Goal: Task Accomplishment & Management: Manage account settings

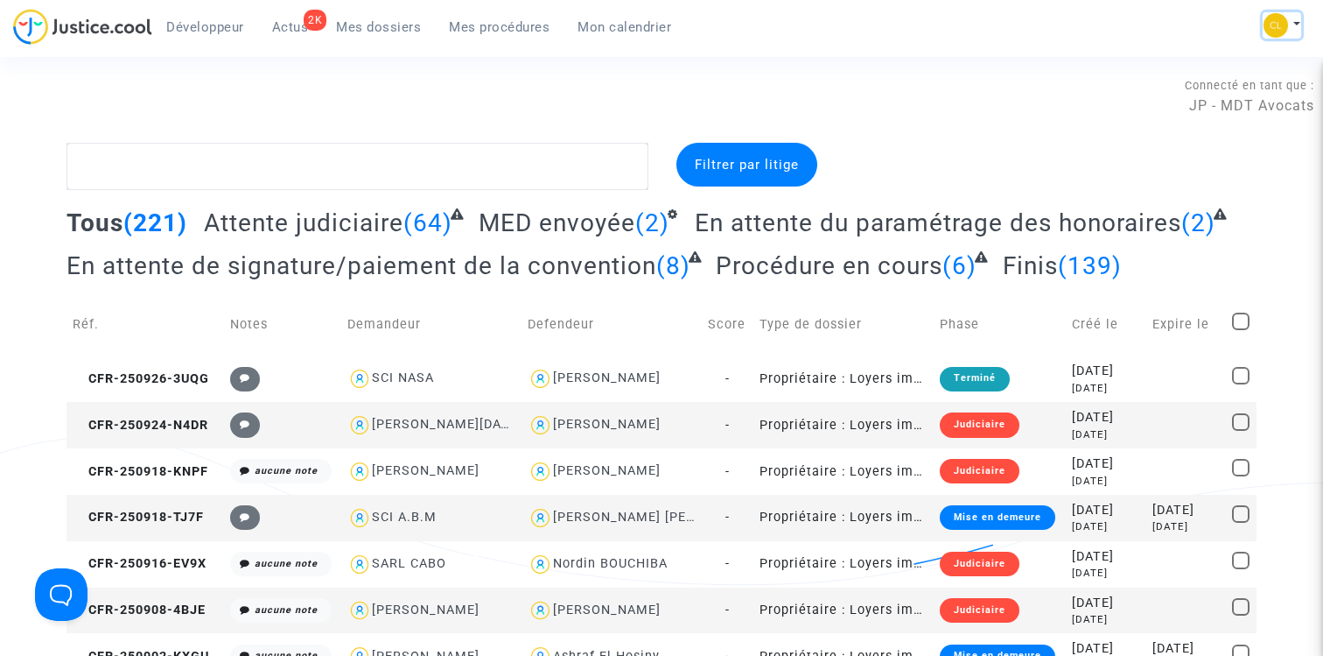
click at [1292, 13] on button at bounding box center [1282, 25] width 39 height 26
click at [1238, 92] on link "Changer de compte" at bounding box center [1212, 90] width 177 height 28
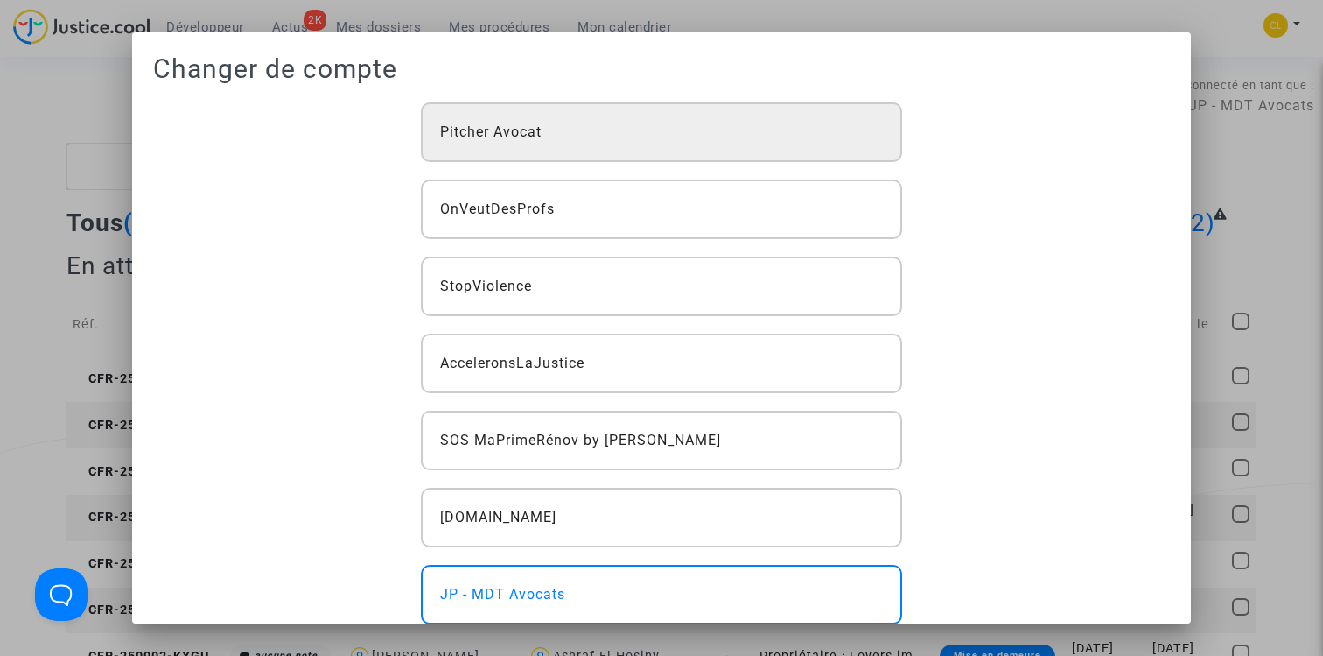
click at [509, 115] on div "Pitcher Avocat" at bounding box center [662, 132] width 482 height 60
